Goal: Task Accomplishment & Management: Manage account settings

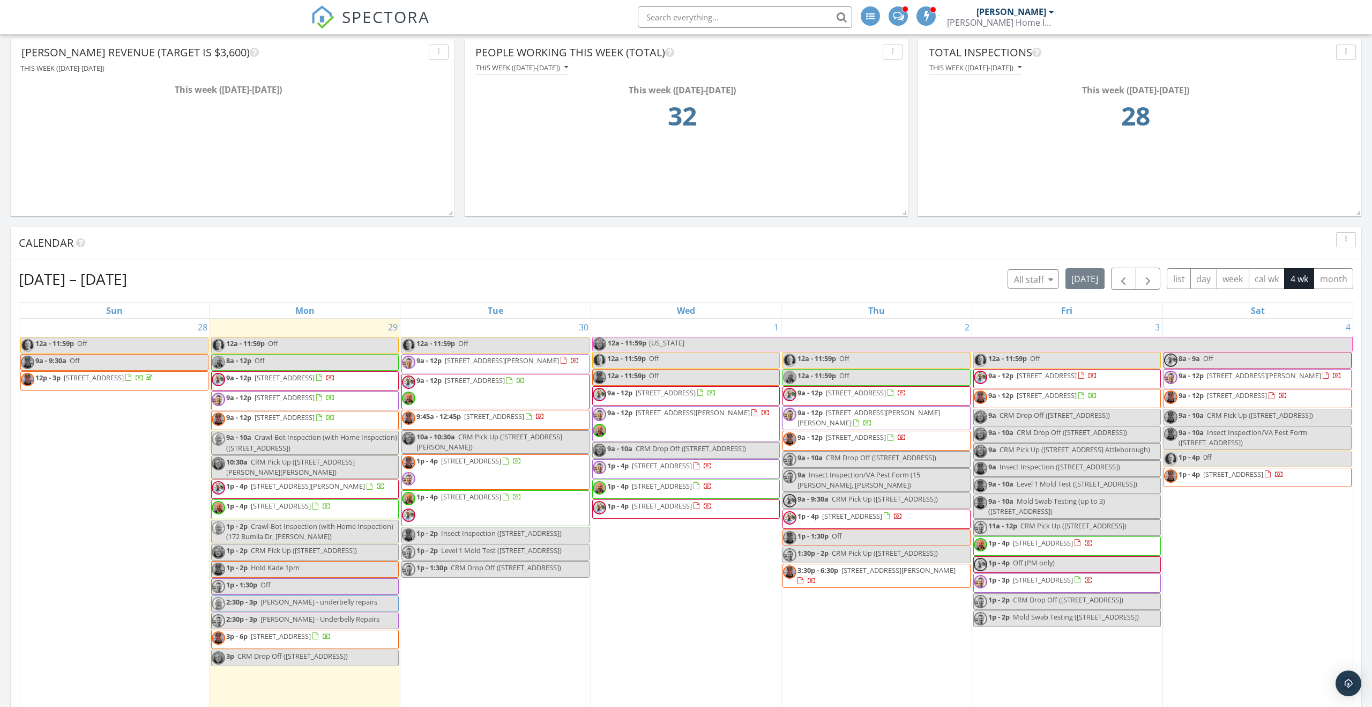
scroll to position [400, 0]
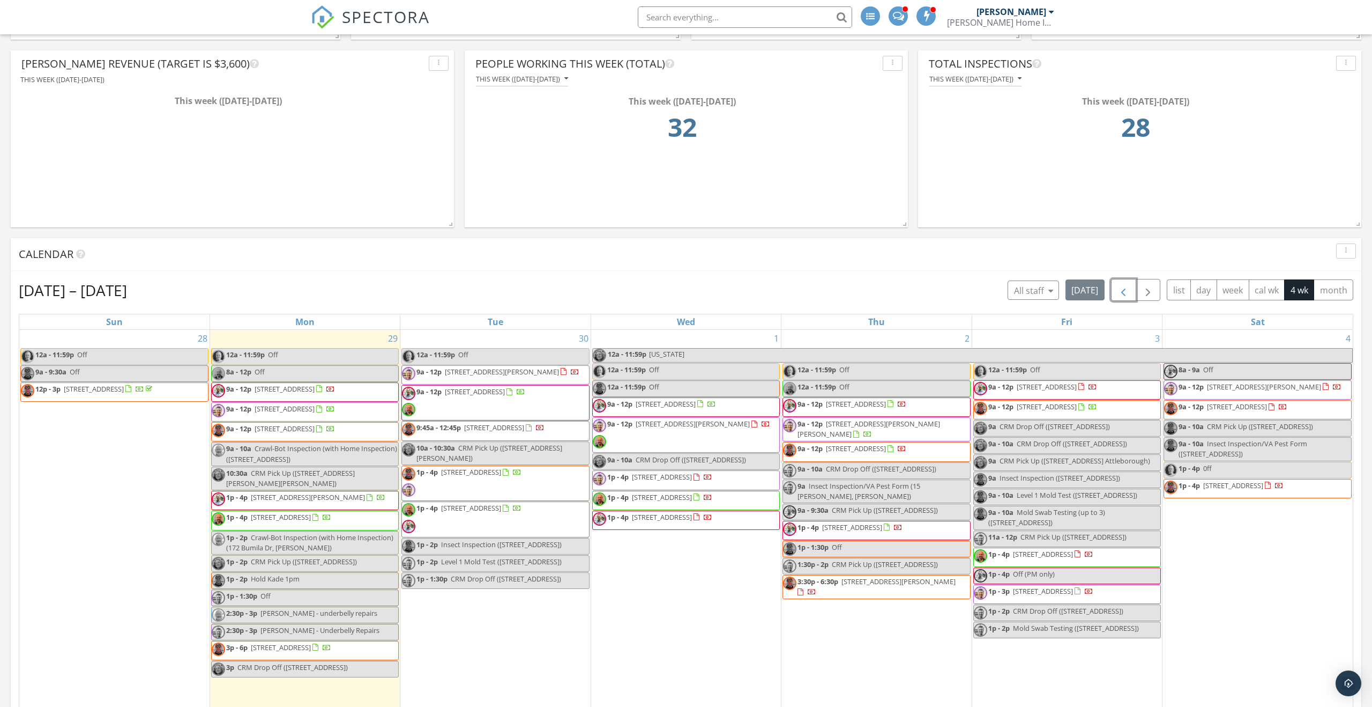
click at [643, 293] on span "button" at bounding box center [1123, 290] width 13 height 13
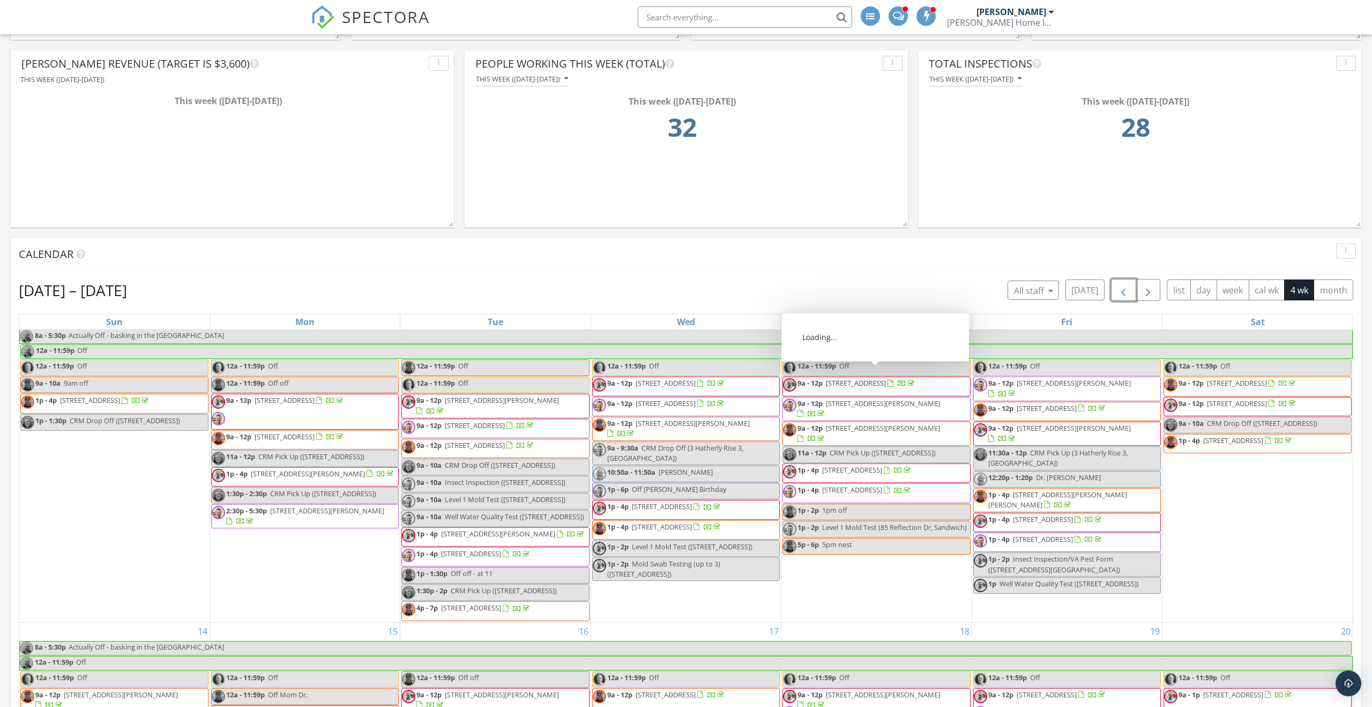
scroll to position [454, 0]
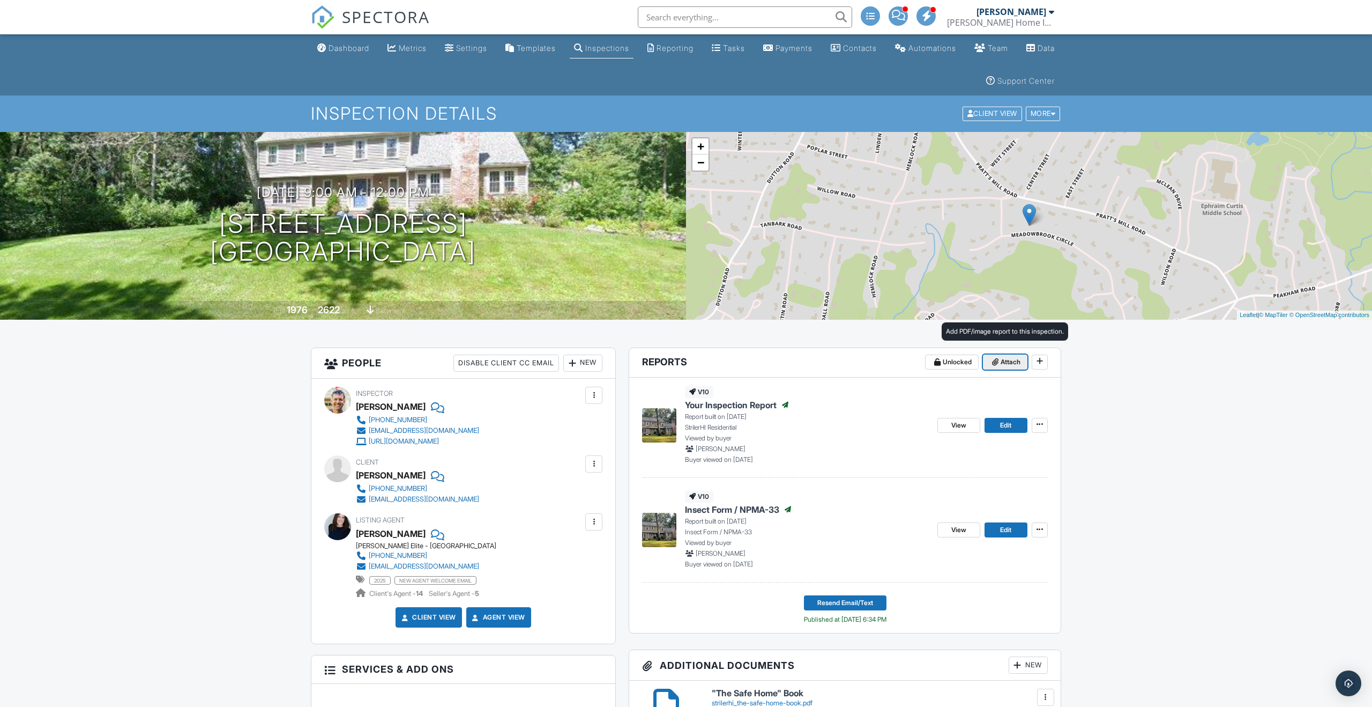
click at [1010, 361] on span "Attach" at bounding box center [1011, 362] width 20 height 11
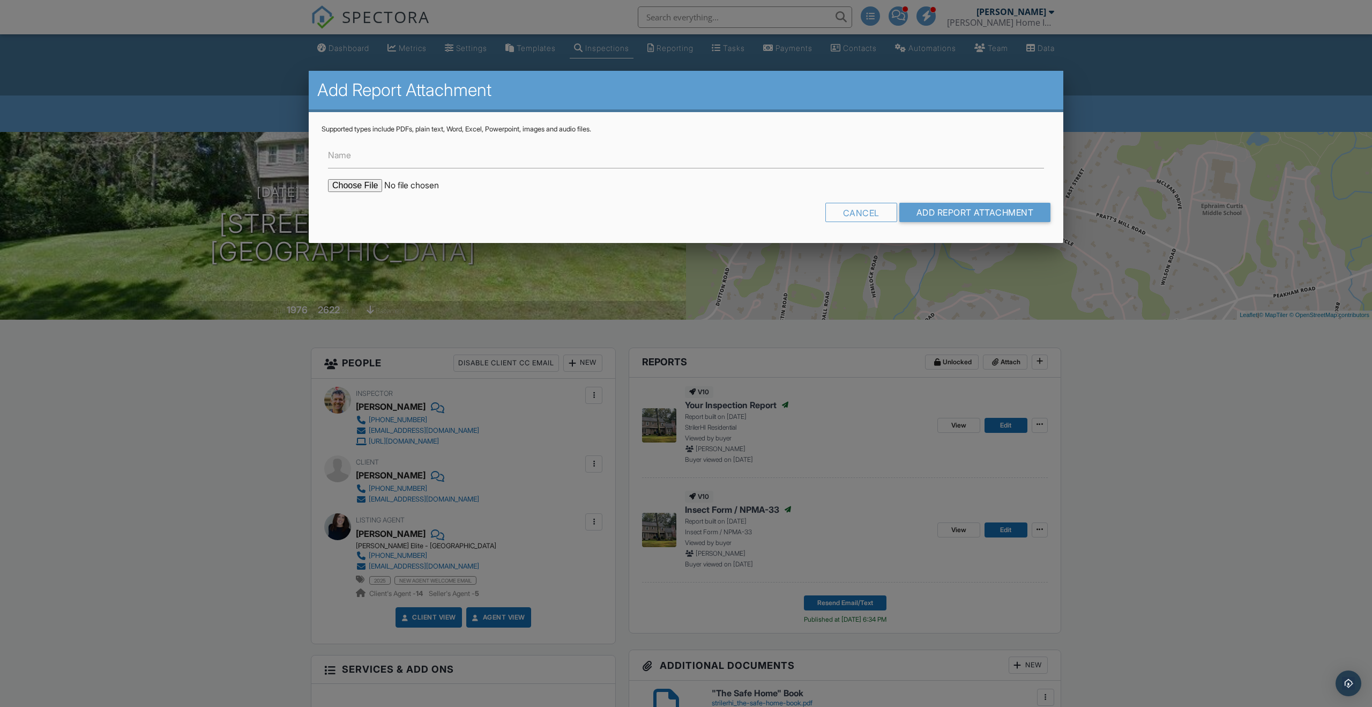
click at [338, 155] on label "Name" at bounding box center [339, 155] width 23 height 12
click at [338, 155] on input "Name" at bounding box center [686, 155] width 716 height 26
click at [348, 159] on input "Name" at bounding box center [686, 155] width 716 height 26
type input "Radon Test Results"
click at [356, 184] on input "file" at bounding box center [419, 185] width 182 height 13
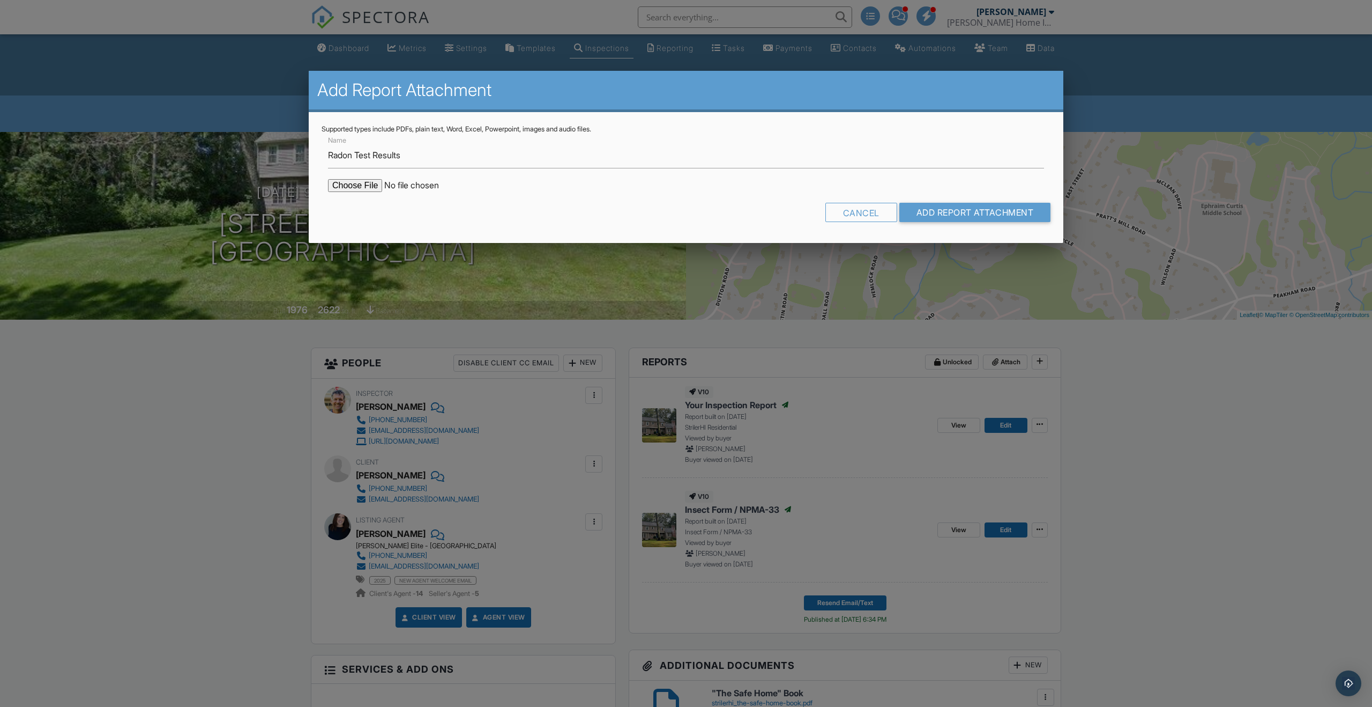
type input "C:\fakepath\[STREET_ADDRESS]pdf"
click at [915, 214] on input "Add Report Attachment" at bounding box center [976, 212] width 152 height 19
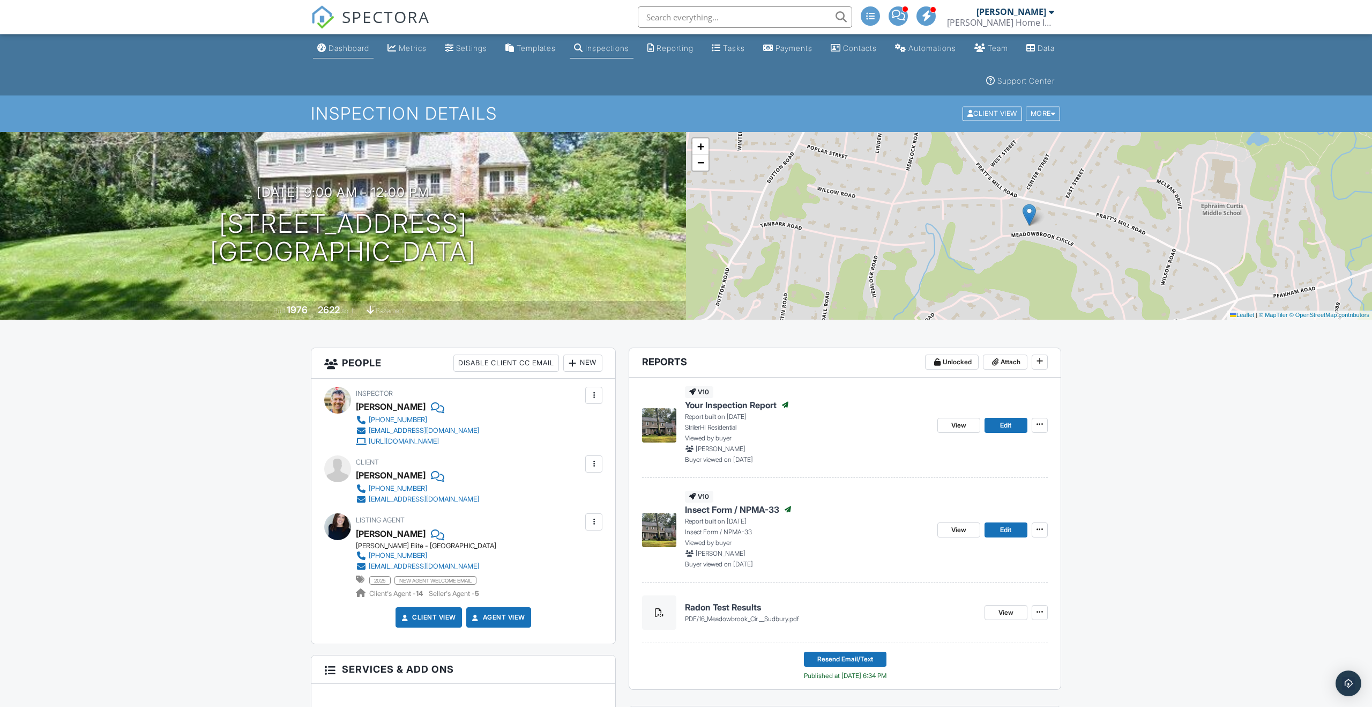
click at [360, 50] on div "Dashboard" at bounding box center [349, 47] width 41 height 9
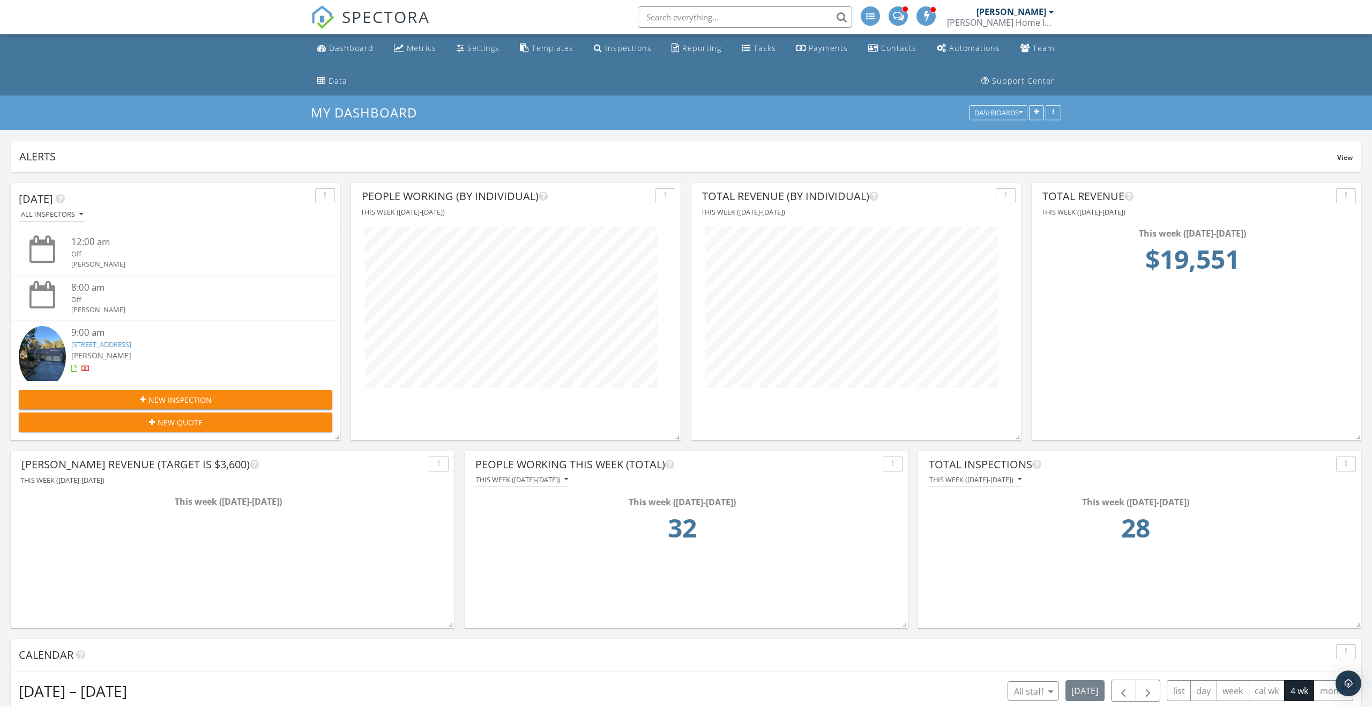
scroll to position [7, 0]
